Goal: Task Accomplishment & Management: Use online tool/utility

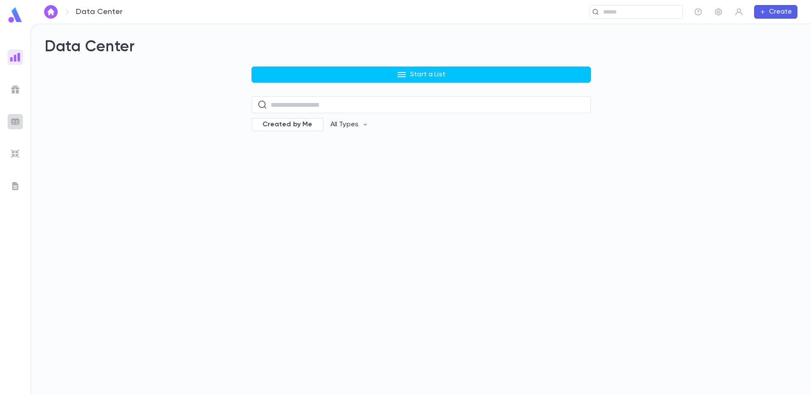
click at [9, 122] on div at bounding box center [15, 121] width 15 height 15
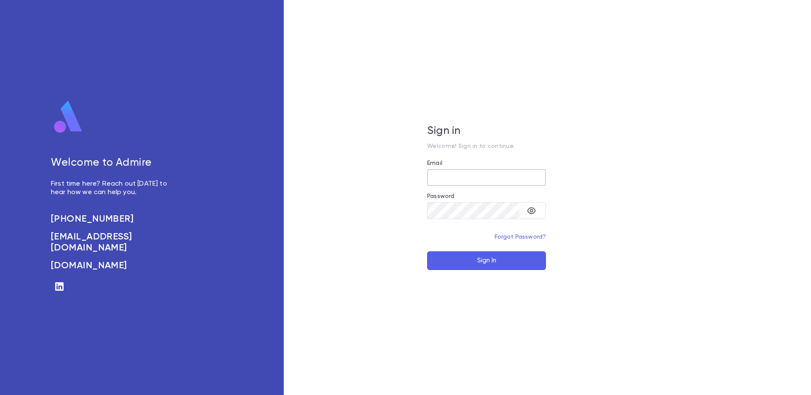
type input "**********"
click at [515, 261] on button "Sign In" at bounding box center [486, 261] width 119 height 19
